Goal: Task Accomplishment & Management: Complete application form

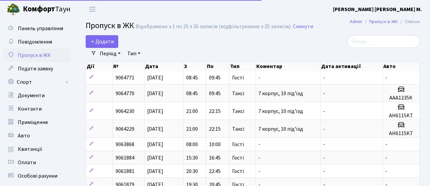
select select "25"
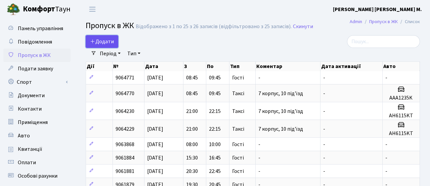
click at [100, 39] on span "Додати" at bounding box center [102, 41] width 24 height 7
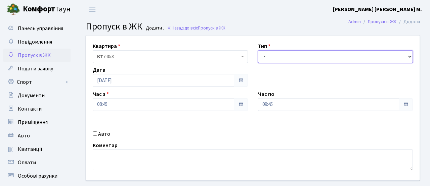
click at [279, 55] on select "- Доставка Таксі Гості Сервіс" at bounding box center [335, 56] width 155 height 13
select select "3"
click at [258, 50] on select "- Доставка Таксі Гості Сервіс" at bounding box center [335, 56] width 155 height 13
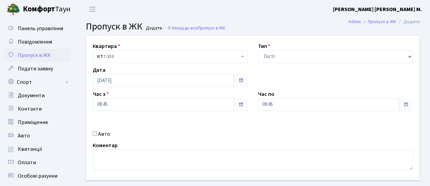
click at [341, 142] on div "Коментар" at bounding box center [253, 156] width 330 height 29
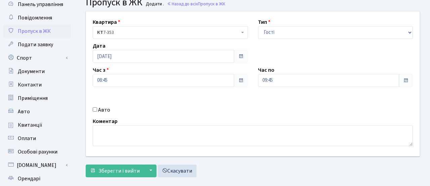
scroll to position [27, 0]
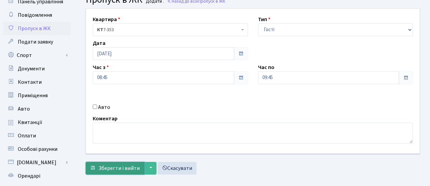
click at [129, 168] on span "Зберегти і вийти" at bounding box center [118, 168] width 41 height 7
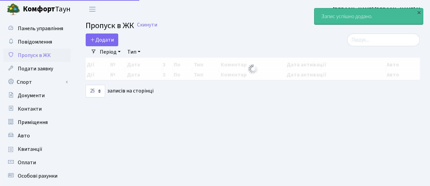
select select "25"
